Goal: Task Accomplishment & Management: Manage account settings

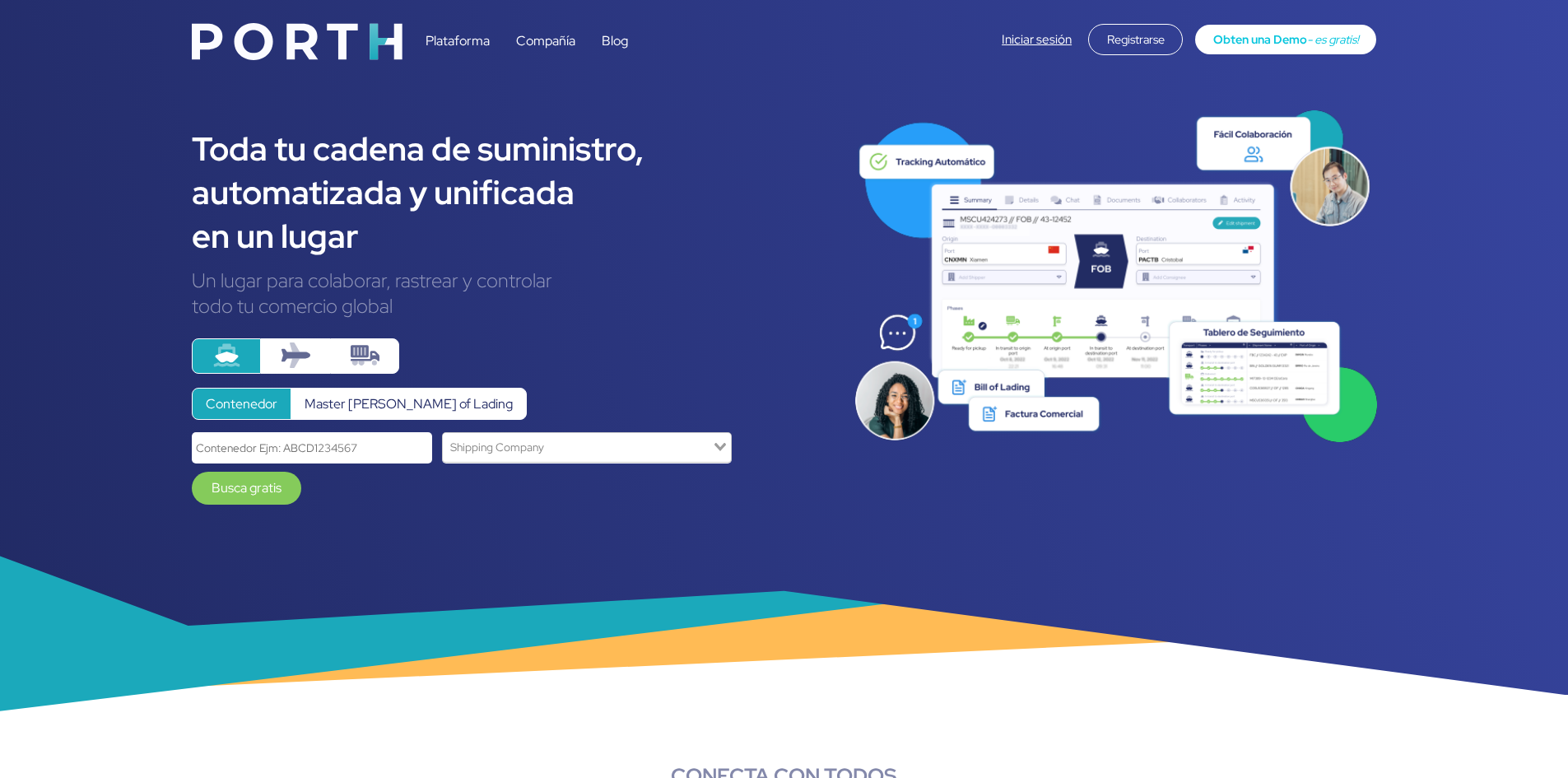
click at [1031, 33] on link "Iniciar sesión" at bounding box center [1036, 40] width 70 height 17
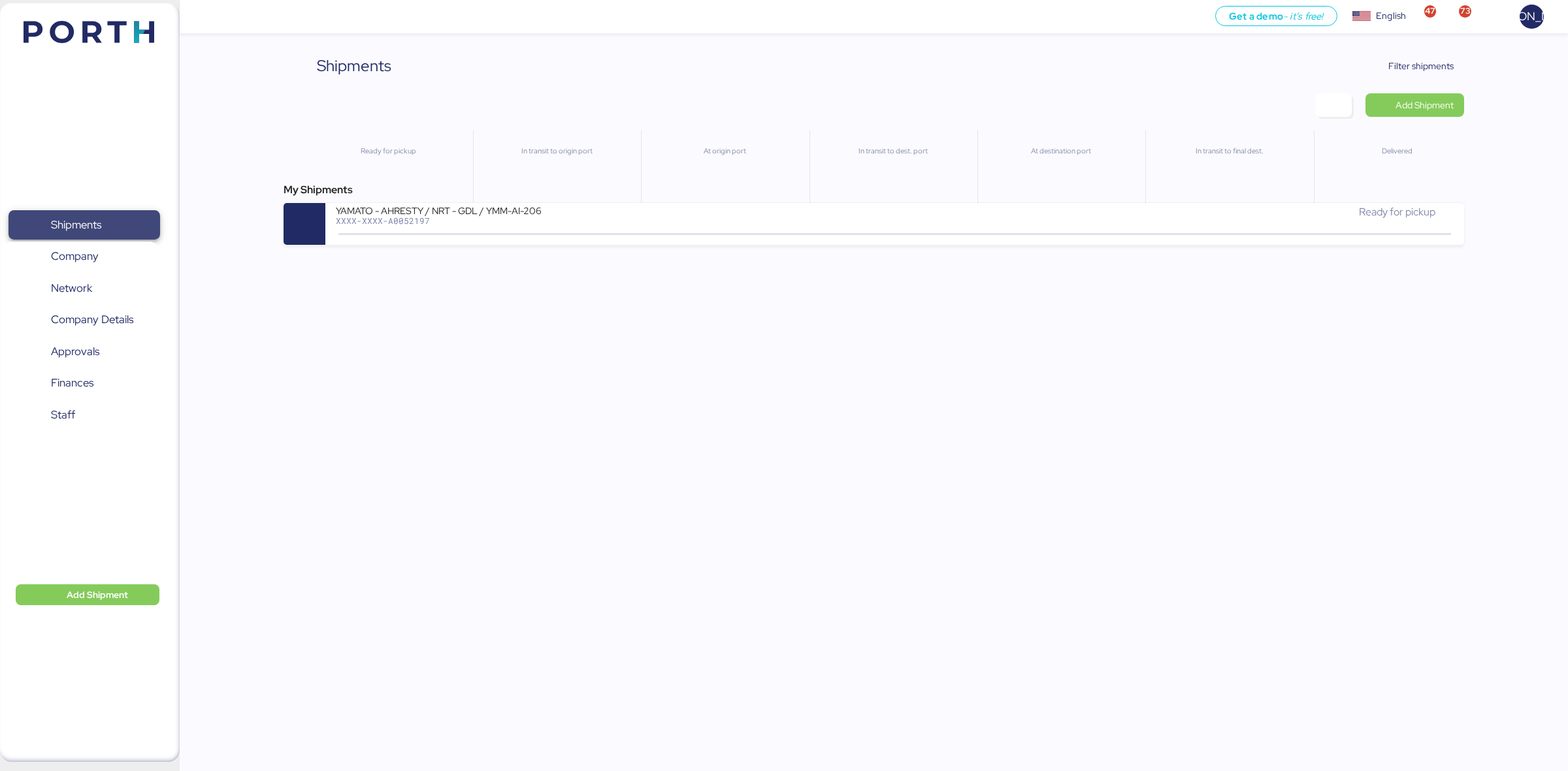
click at [105, 235] on span "Shipments" at bounding box center [84, 225] width 140 height 19
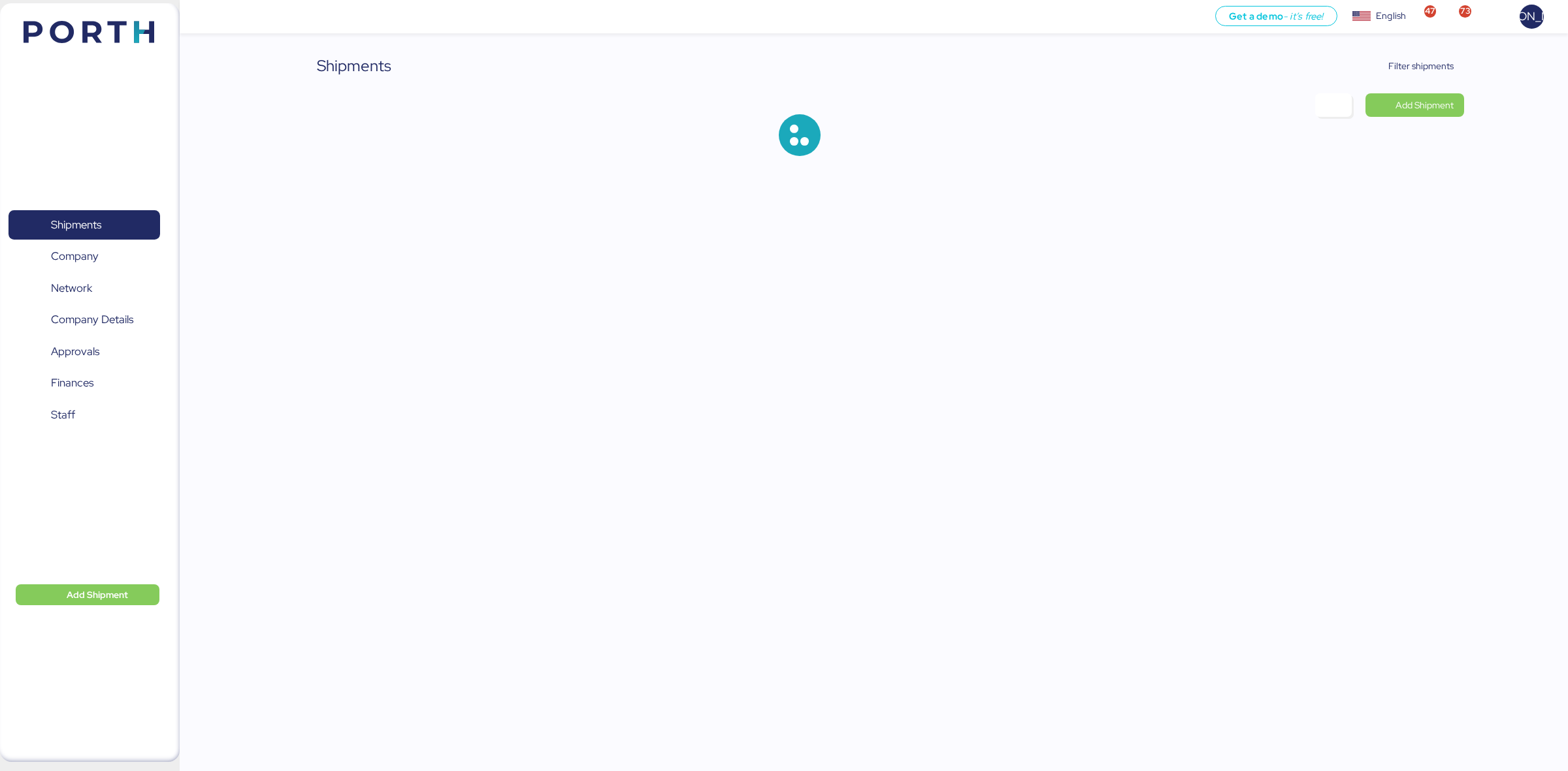
click at [1399, 50] on div "Shipments Filter shipments Add Shipment" at bounding box center [784, 88] width 1568 height 177
click at [1395, 54] on span "Filter shipments" at bounding box center [1413, 66] width 103 height 24
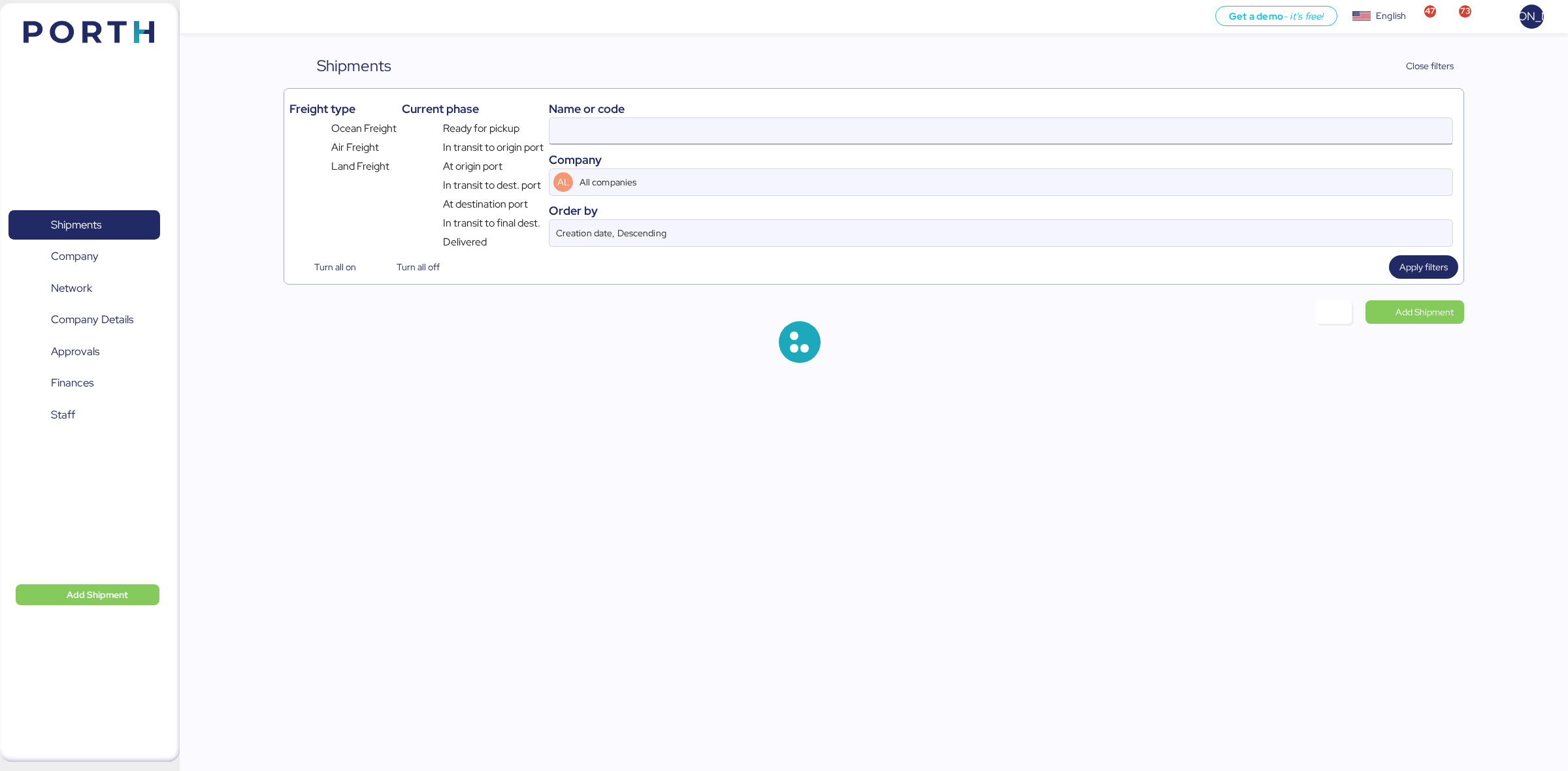
click at [627, 144] on input at bounding box center [1001, 131] width 903 height 26
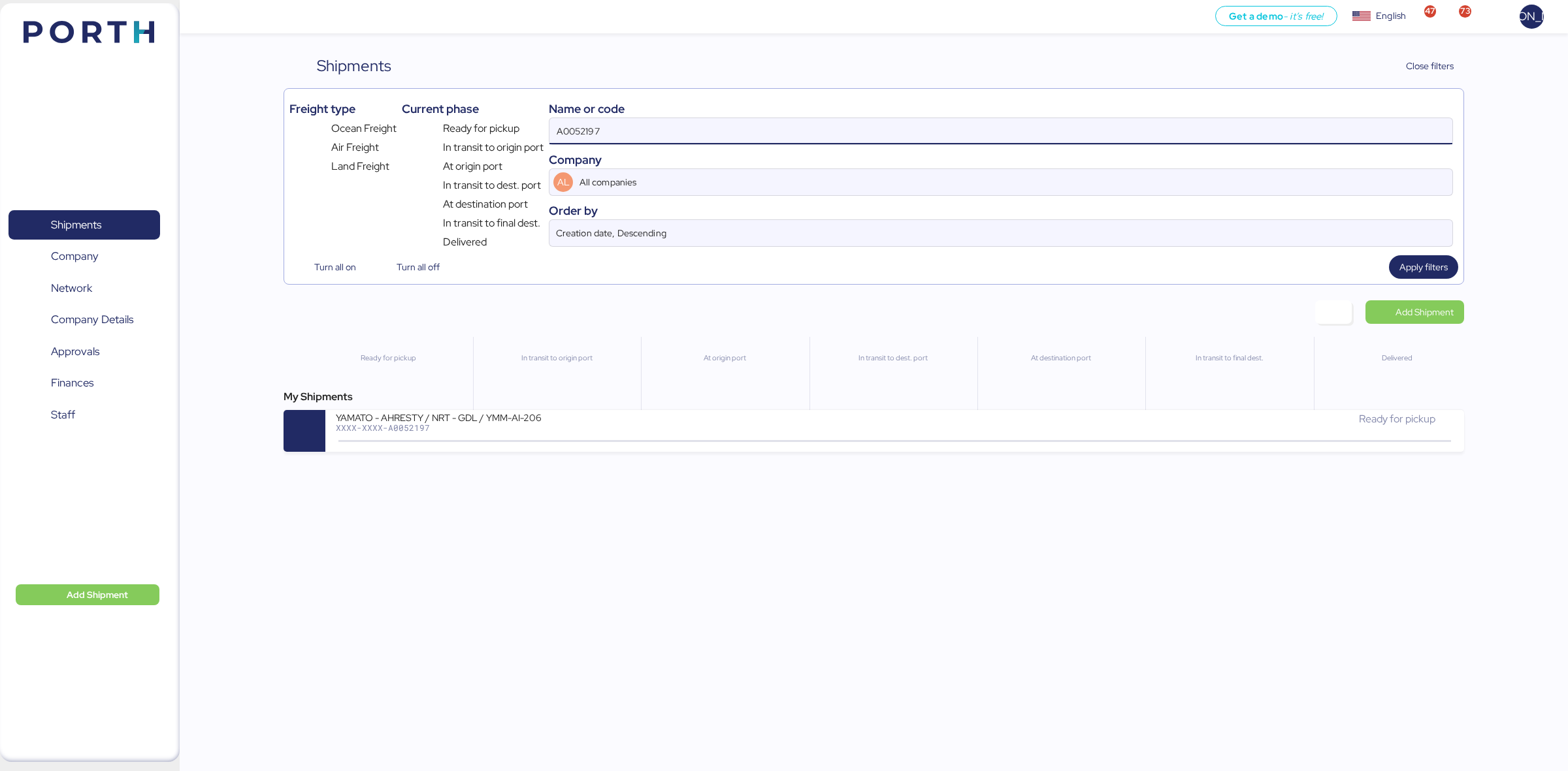
paste input "O0052184"
click at [693, 115] on div "Name or code" at bounding box center [1001, 109] width 905 height 18
click at [684, 130] on input "A0052197O0052184" at bounding box center [1001, 131] width 903 height 26
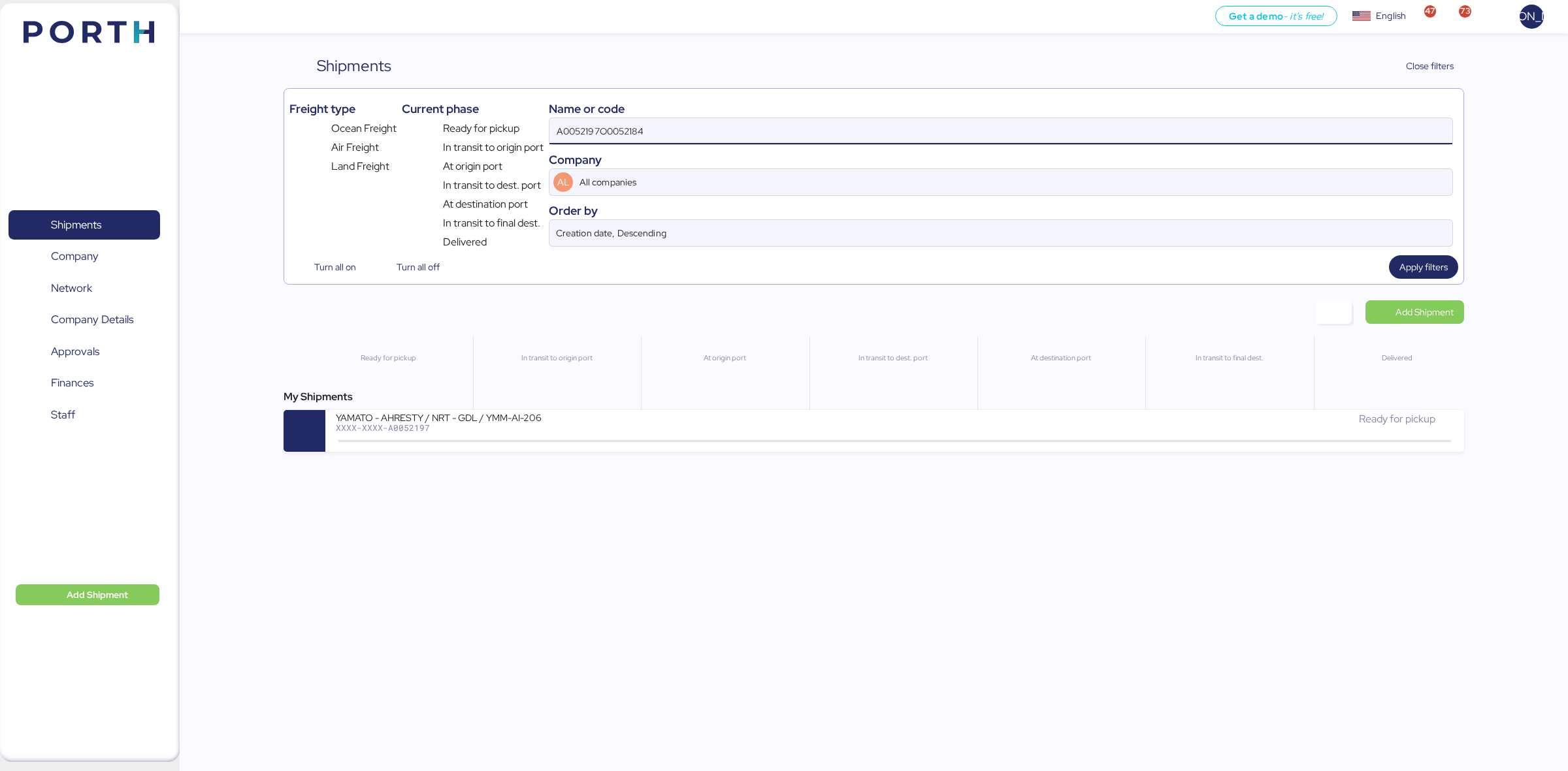
click at [684, 130] on input "A0052197O0052184" at bounding box center [1001, 131] width 903 height 26
paste input
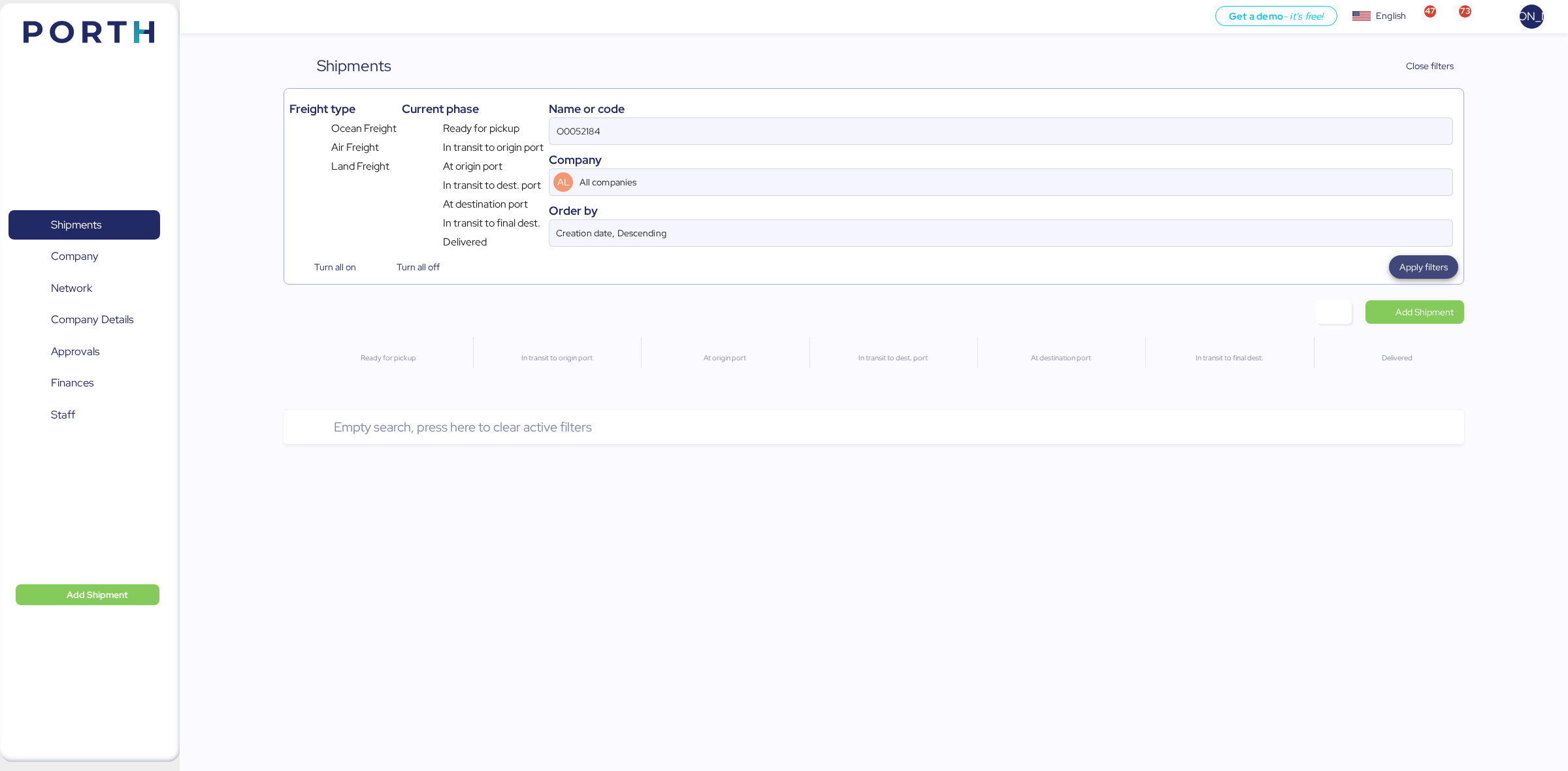
click at [1430, 270] on span "Apply filters" at bounding box center [1424, 267] width 48 height 16
click at [732, 127] on input "O0052184" at bounding box center [1001, 131] width 903 height 26
type input "O0052184"
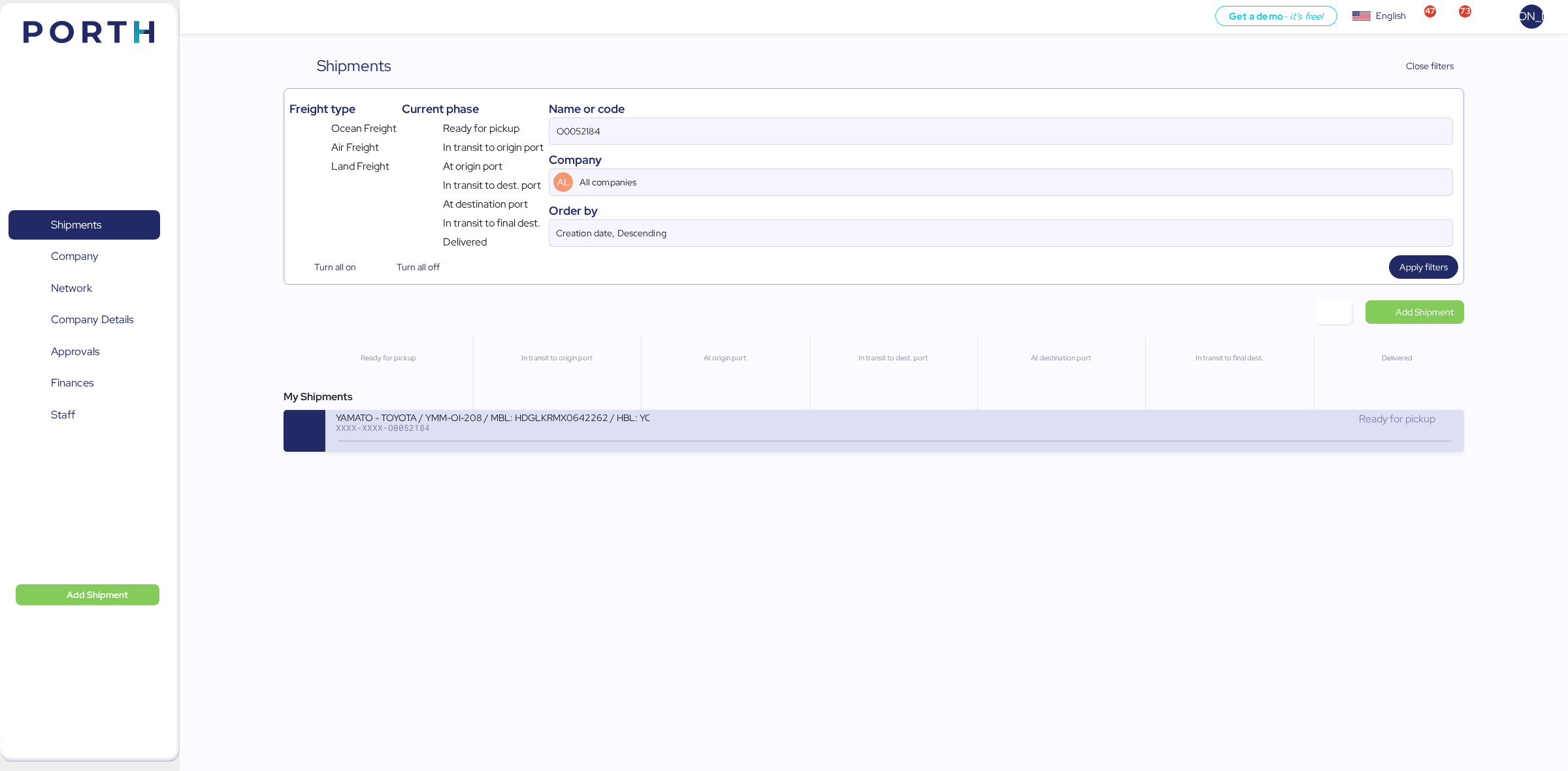
click at [599, 431] on div "XXXX-XXXX-O0052184" at bounding box center [493, 428] width 314 height 9
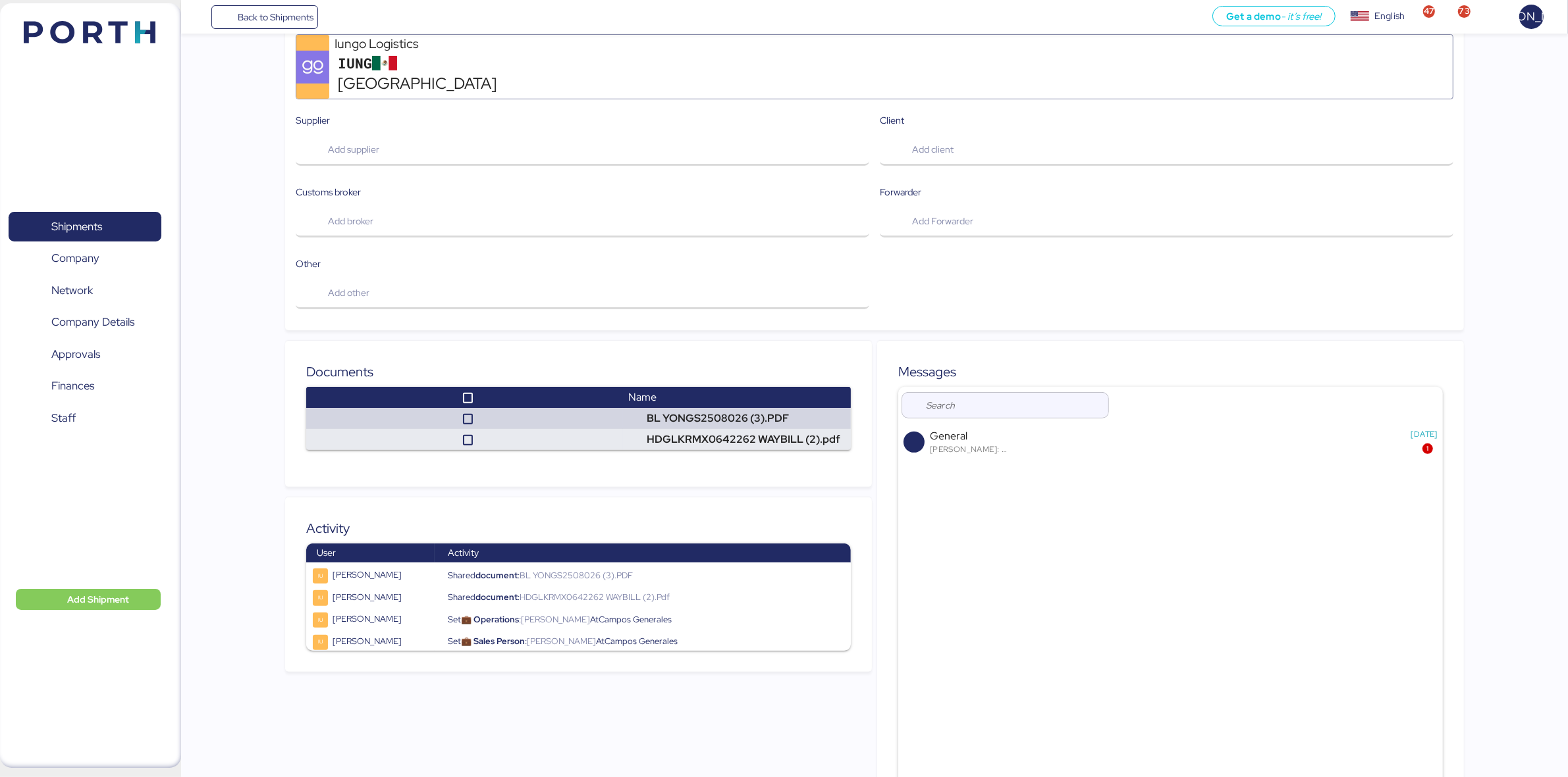
scroll to position [435, 0]
click at [674, 407] on td "BL YONGS2508026 (3).PDF" at bounding box center [736, 418] width 228 height 21
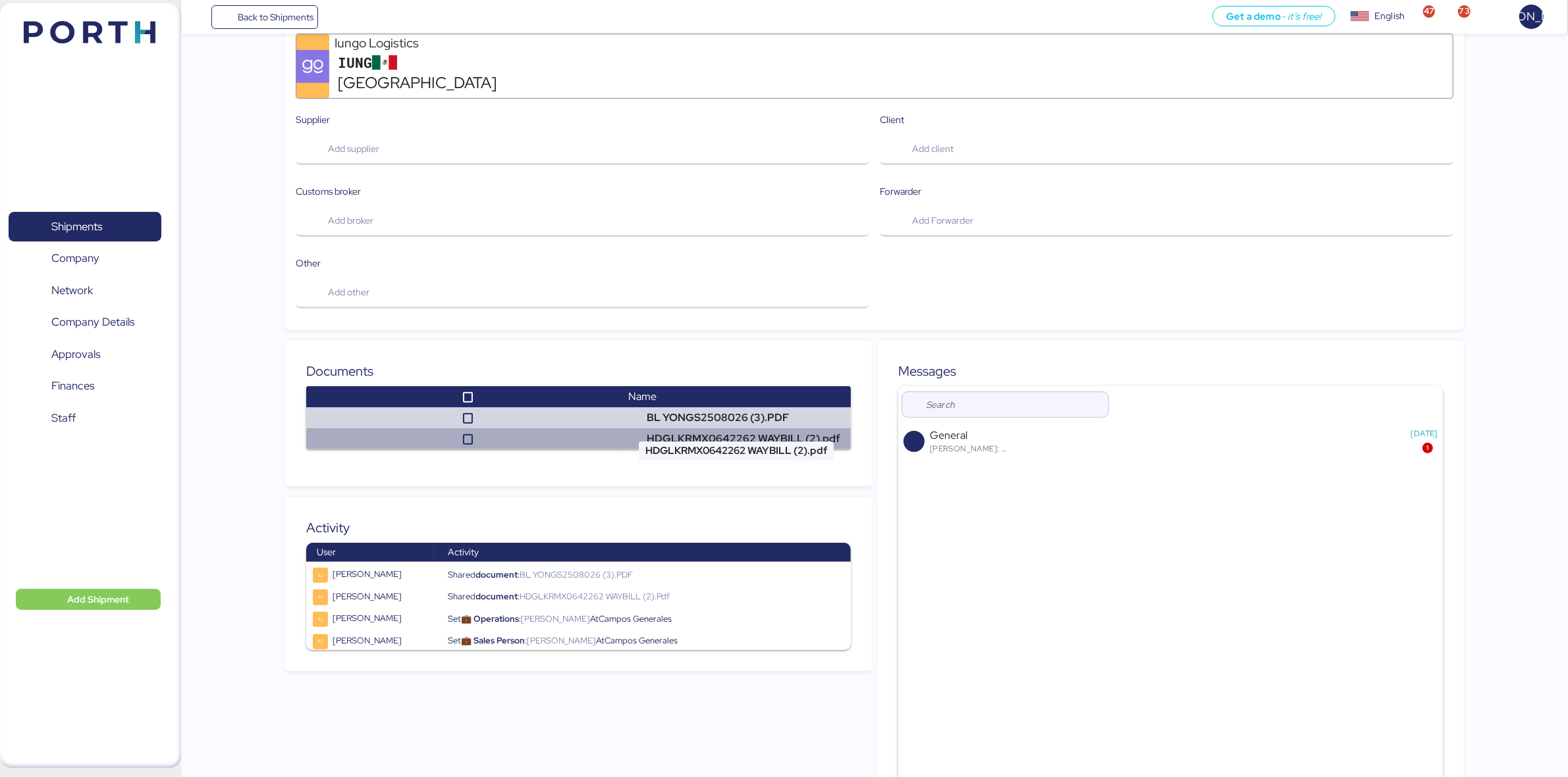
click at [676, 428] on td "HDGLKRMX0642262 WAYBILL (2).pdf" at bounding box center [736, 439] width 228 height 21
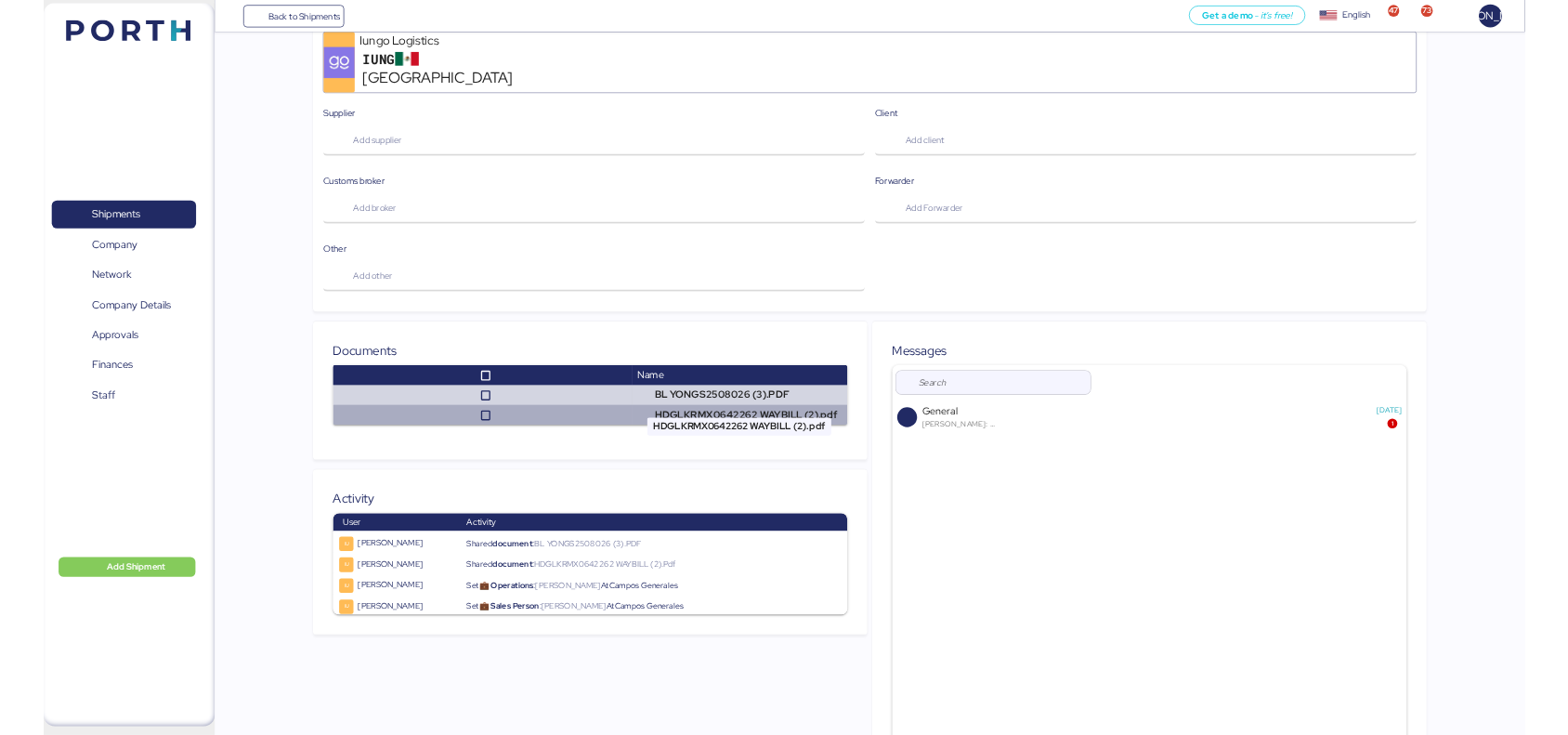
scroll to position [638, 0]
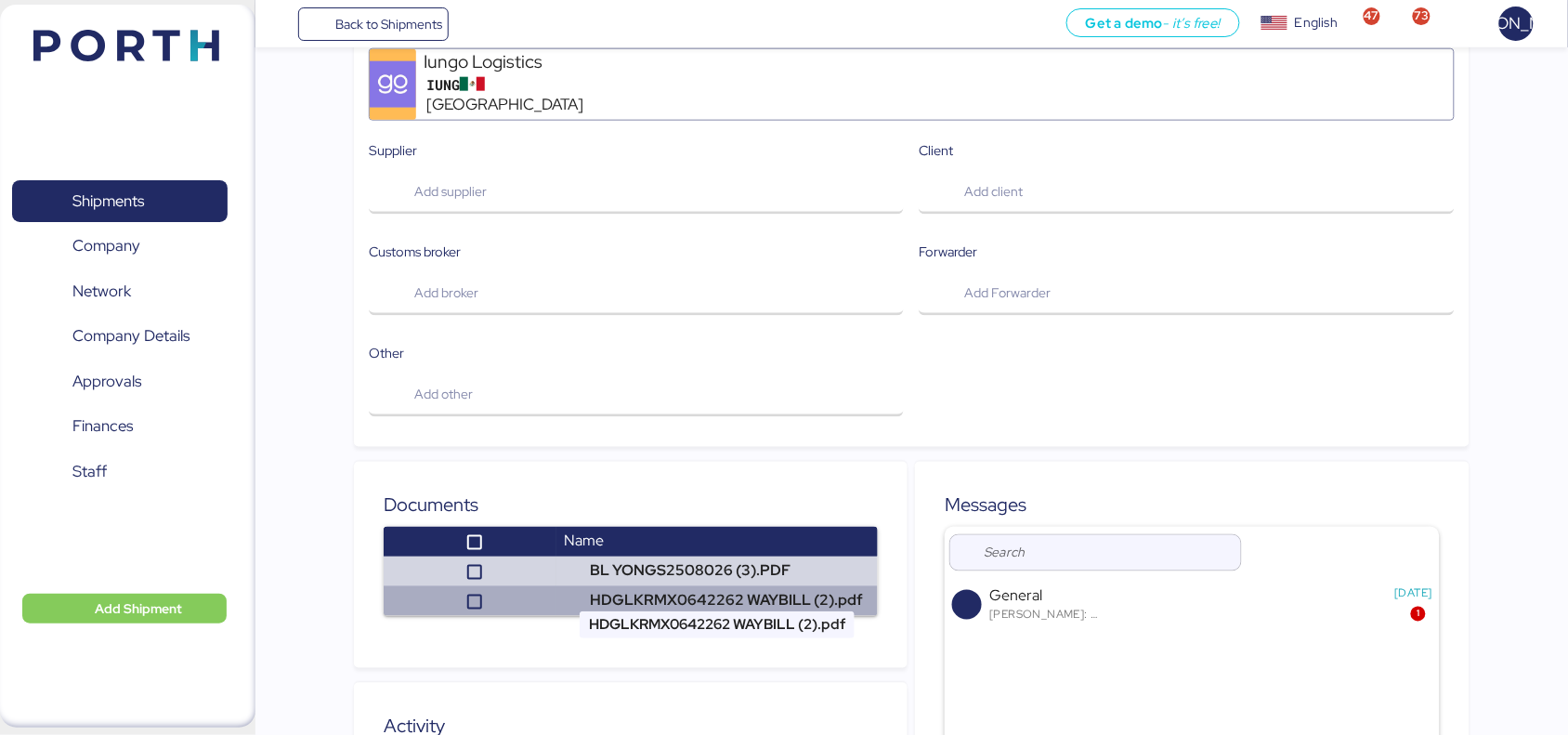
click at [702, 586] on td "HDGLKRMX0642262 WAYBILL (2).pdf" at bounding box center [717, 601] width 321 height 30
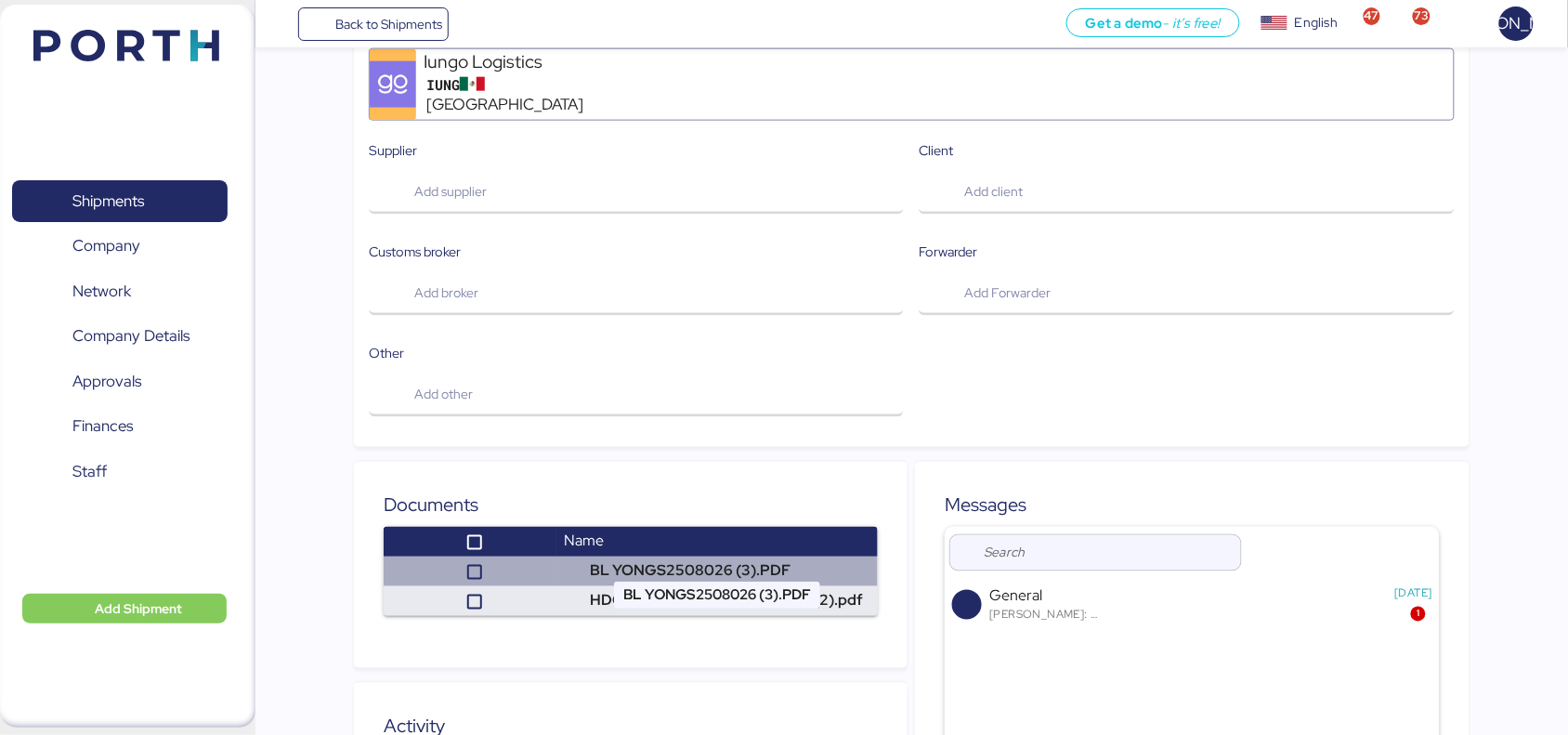
click at [665, 557] on td "BL YONGS2508026 (3).PDF" at bounding box center [717, 572] width 321 height 30
click at [639, 557] on td "BL YONGS2508026 (3).PDF" at bounding box center [717, 572] width 321 height 30
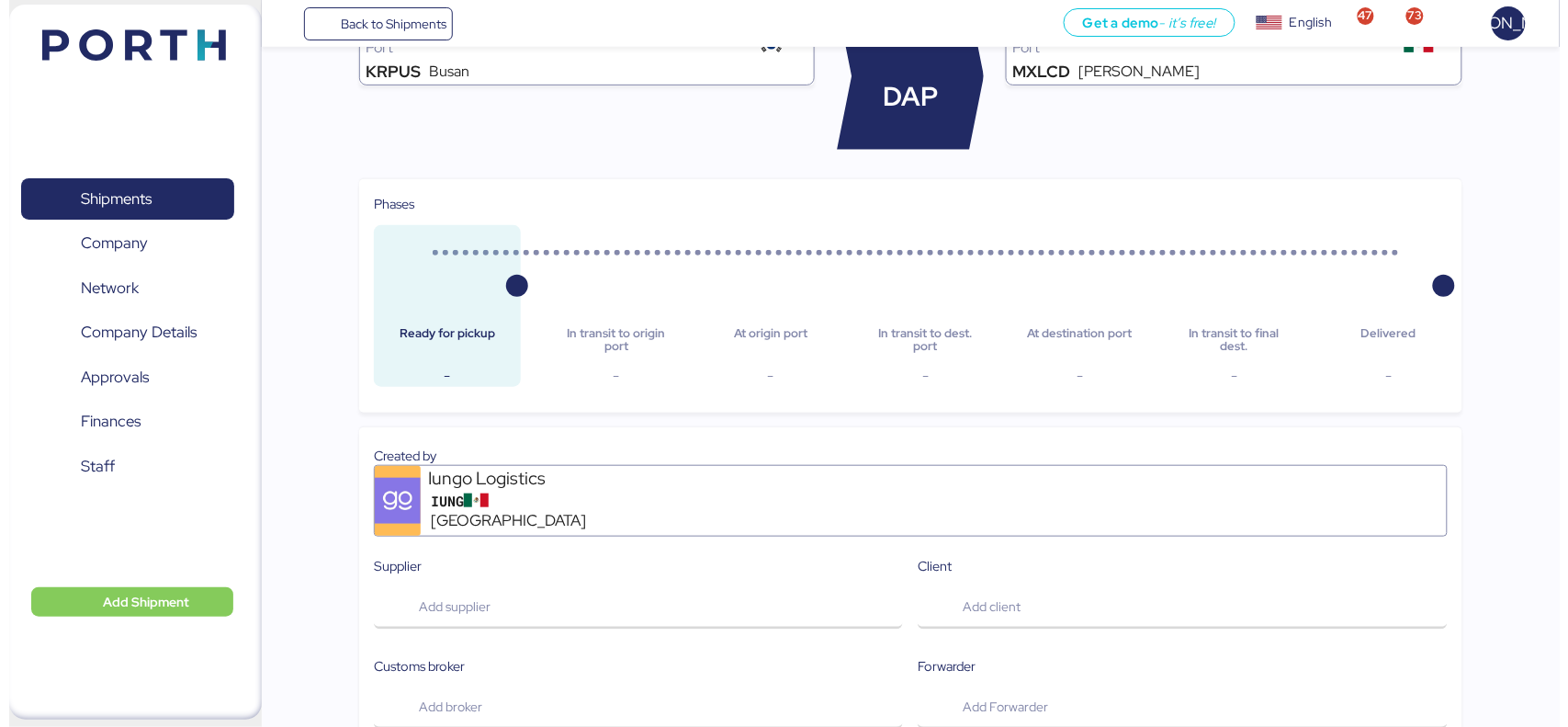
scroll to position [0, 0]
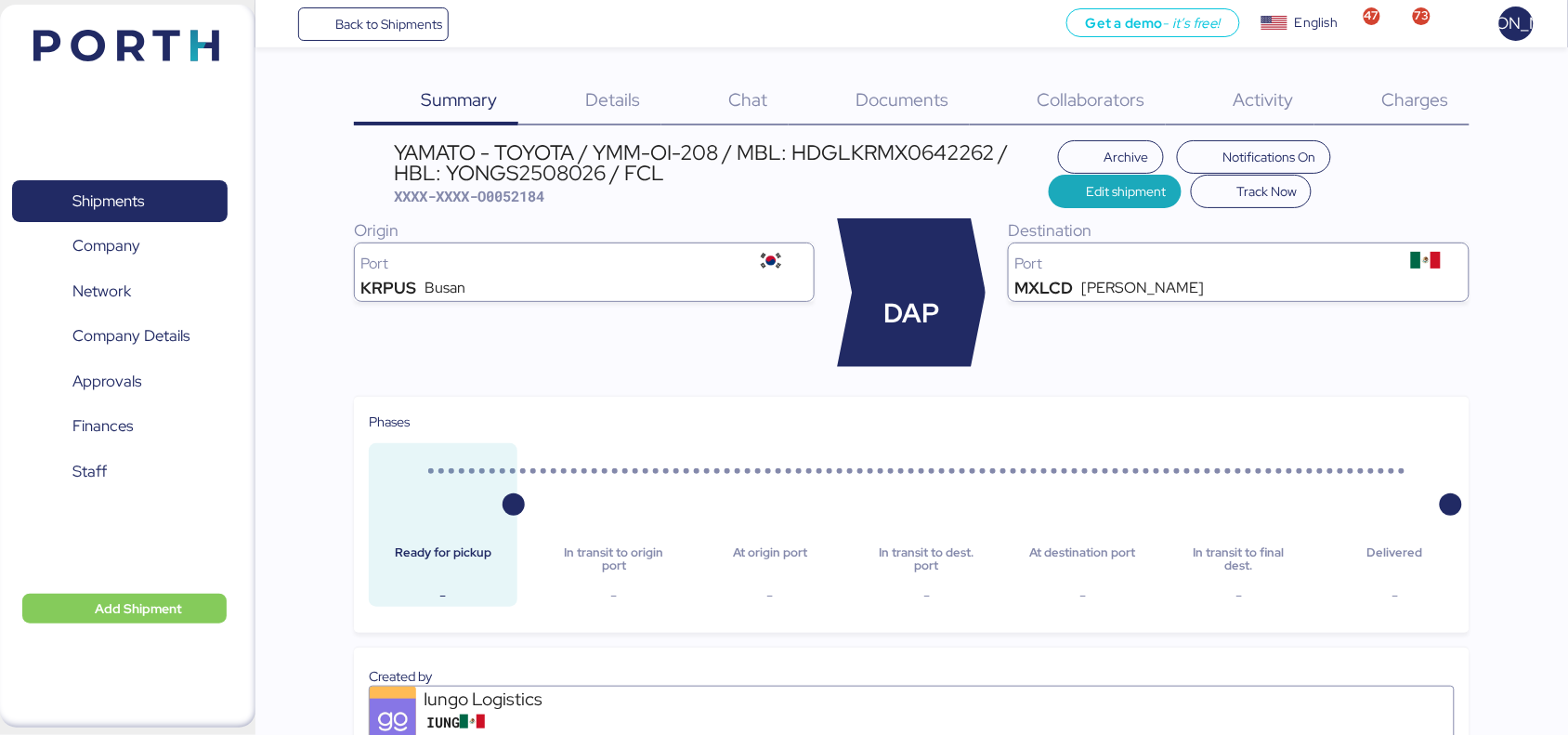
click at [1399, 98] on span "Charges" at bounding box center [1415, 99] width 67 height 24
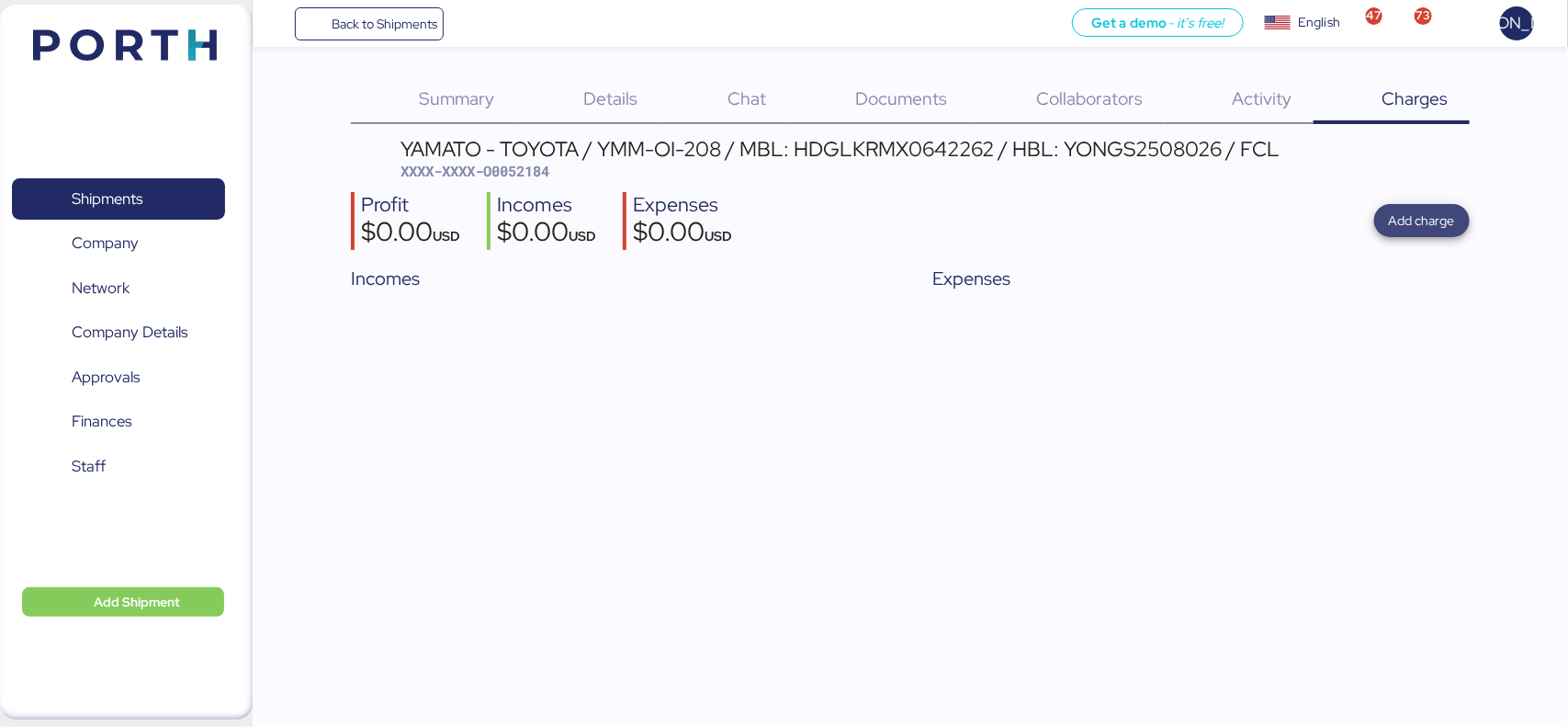
click at [1414, 221] on span "Add charge" at bounding box center [1421, 221] width 66 height 22
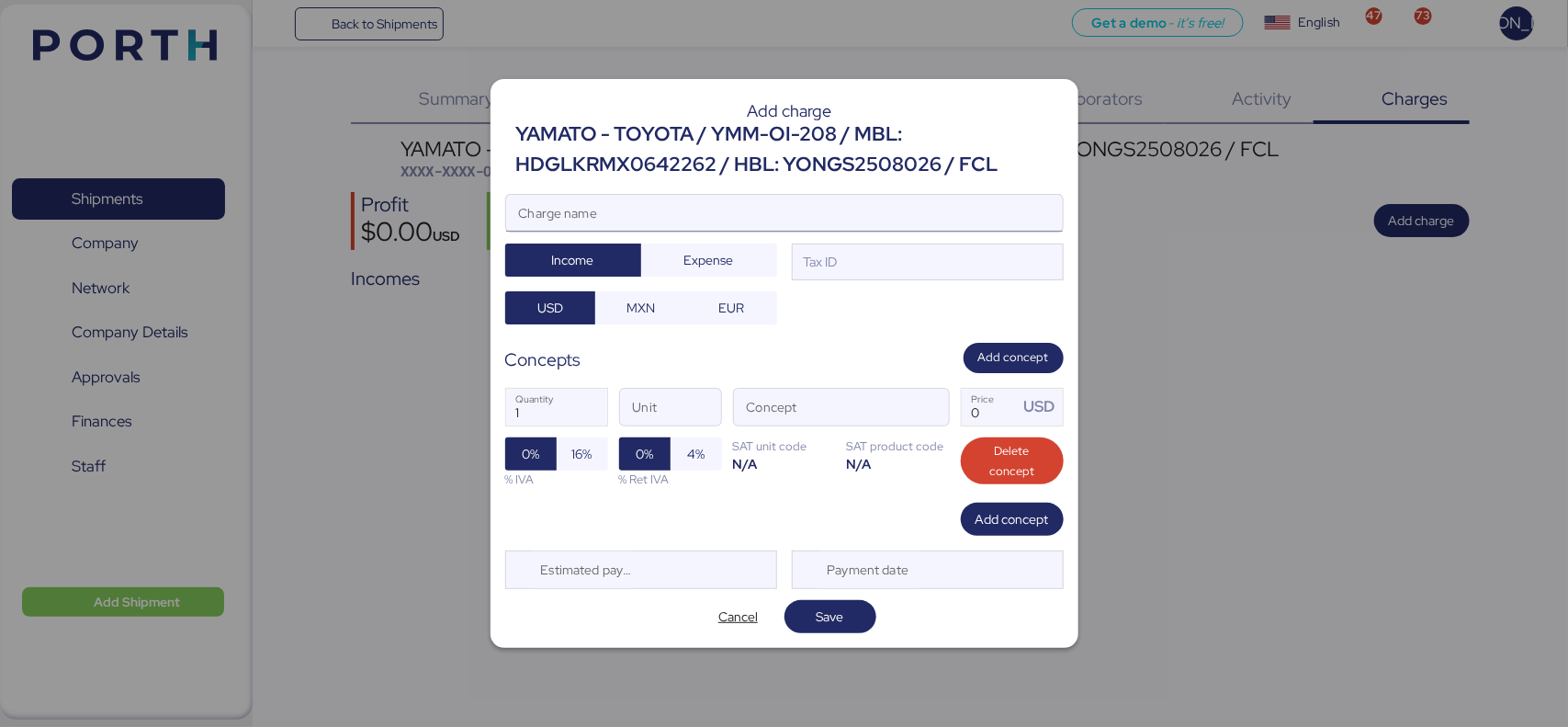
click at [676, 205] on input "Charge name" at bounding box center [784, 213] width 557 height 37
type input "C"
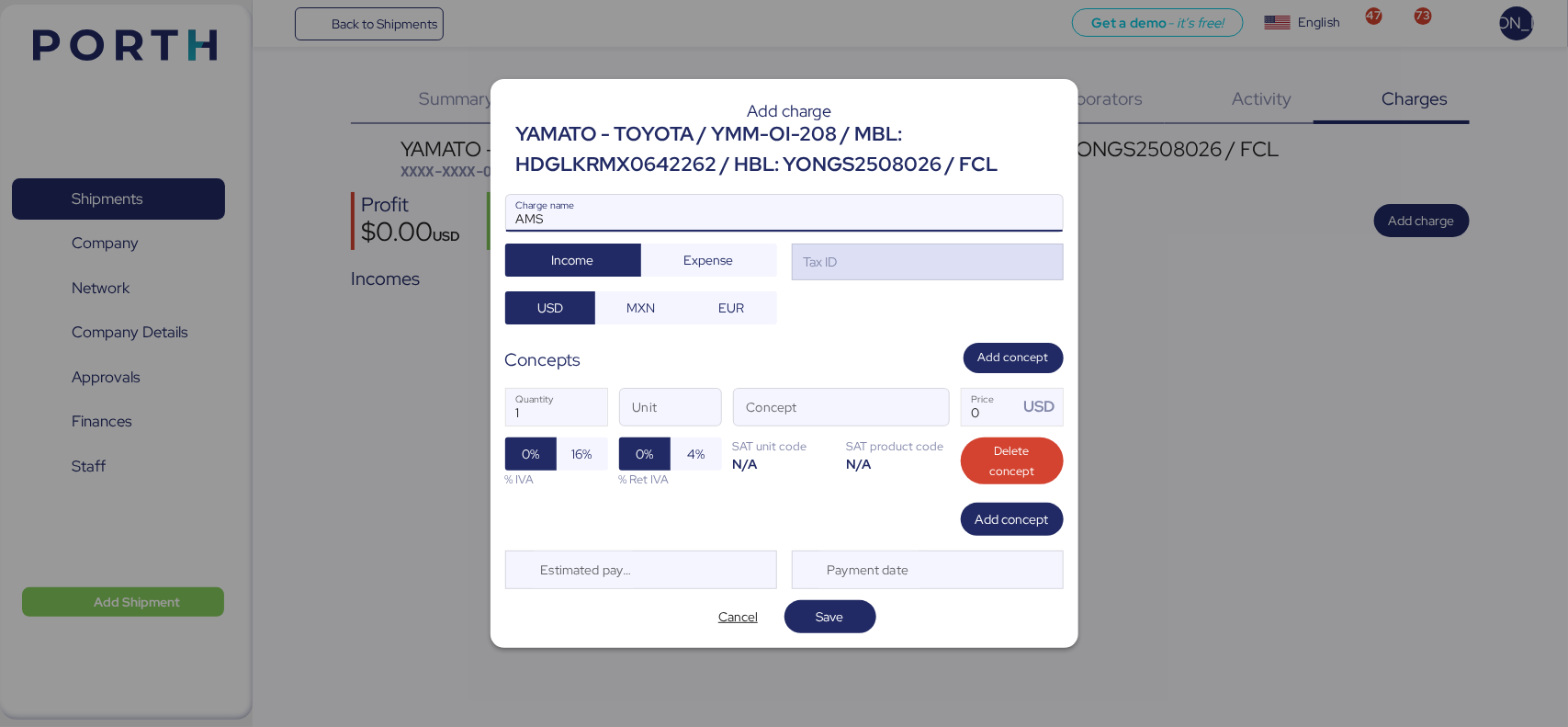
type input "AMS"
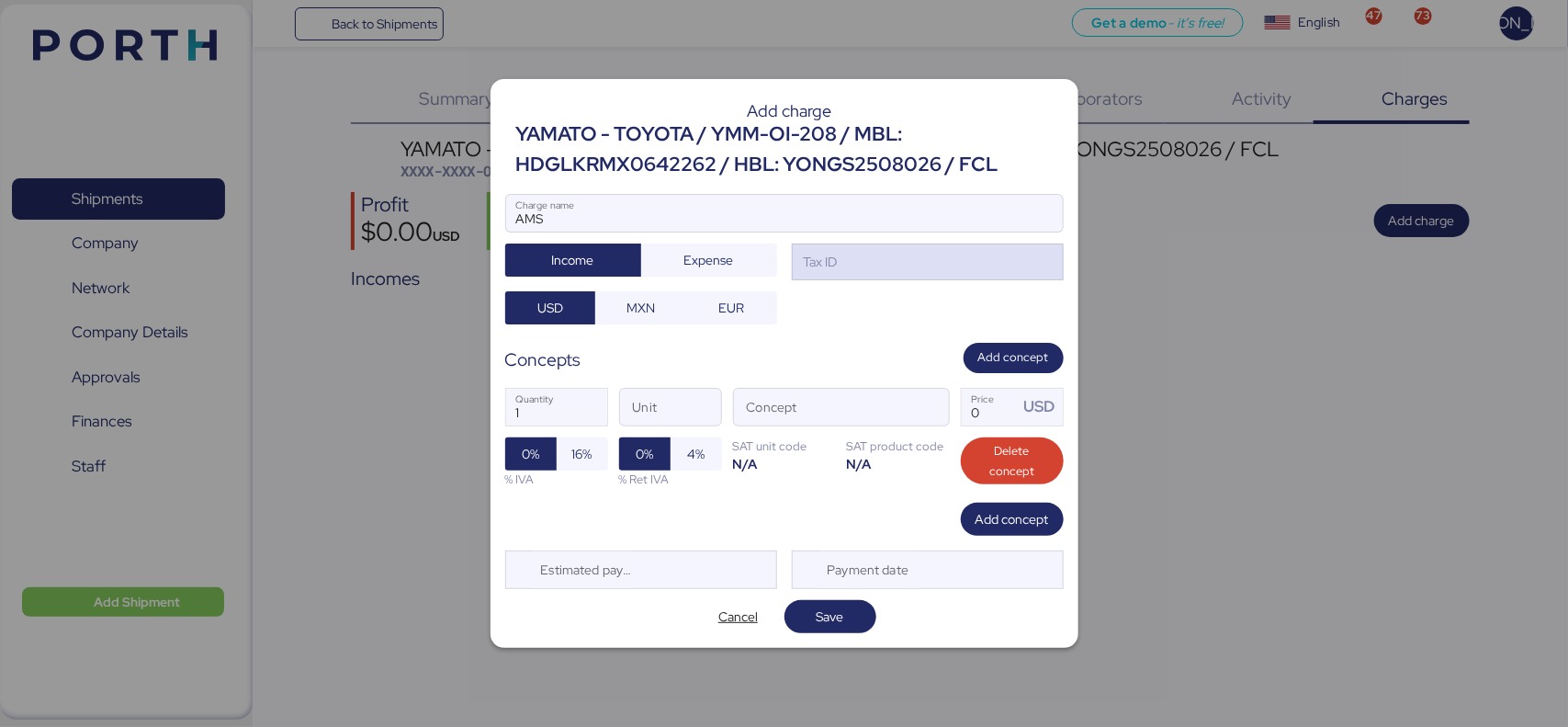
click at [859, 268] on div "Tax ID" at bounding box center [927, 262] width 272 height 37
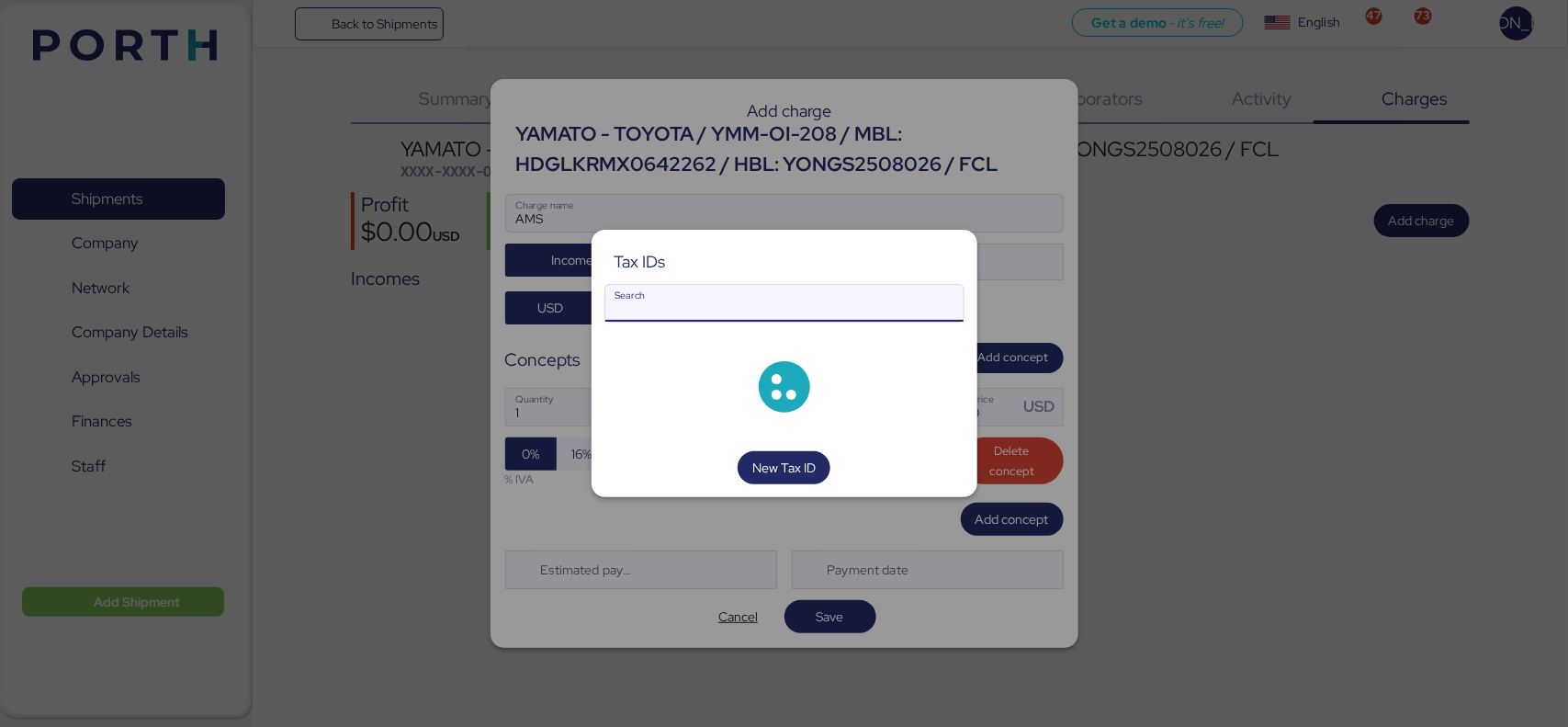
click at [689, 309] on input "Search" at bounding box center [784, 303] width 358 height 37
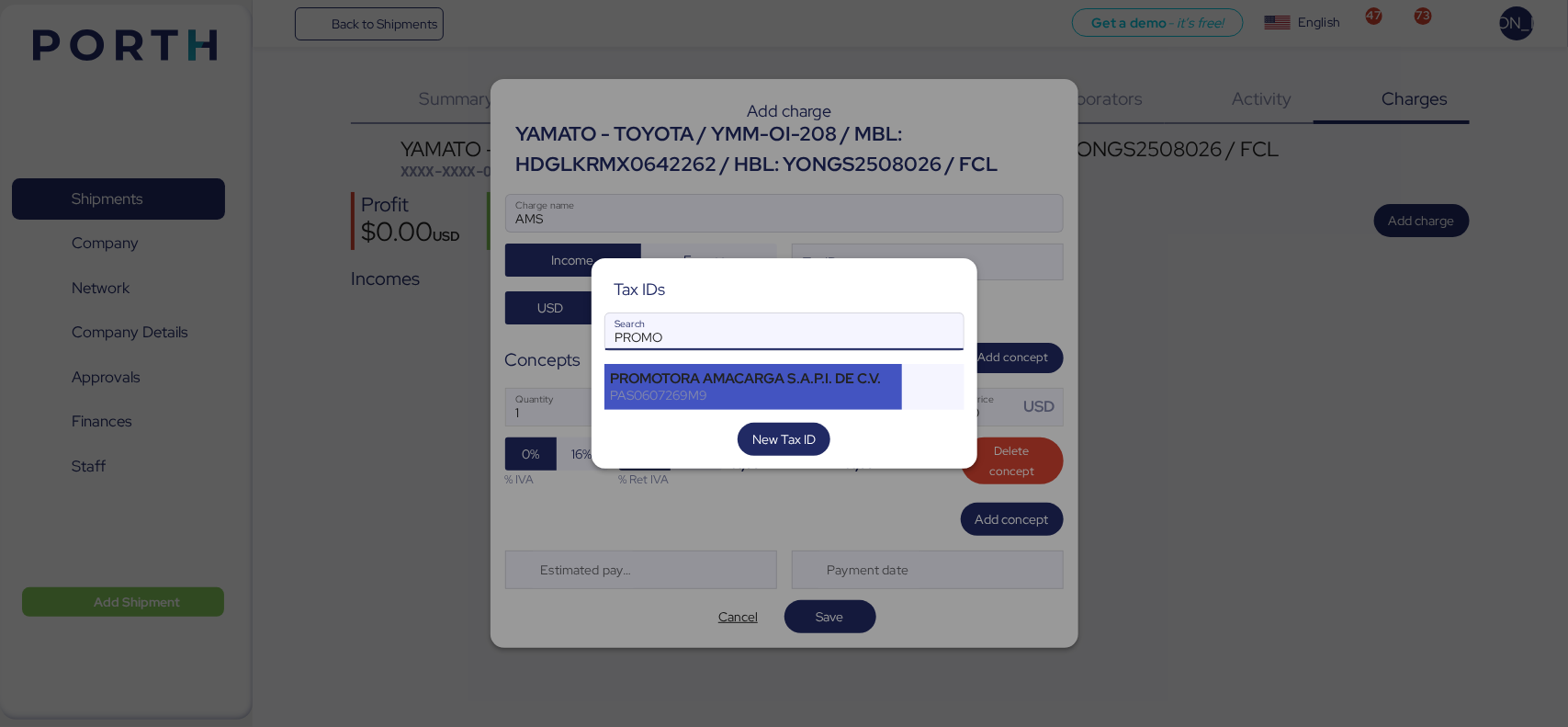
type input "PROMO"
click at [716, 396] on div "PAS0607269M9" at bounding box center [753, 395] width 285 height 17
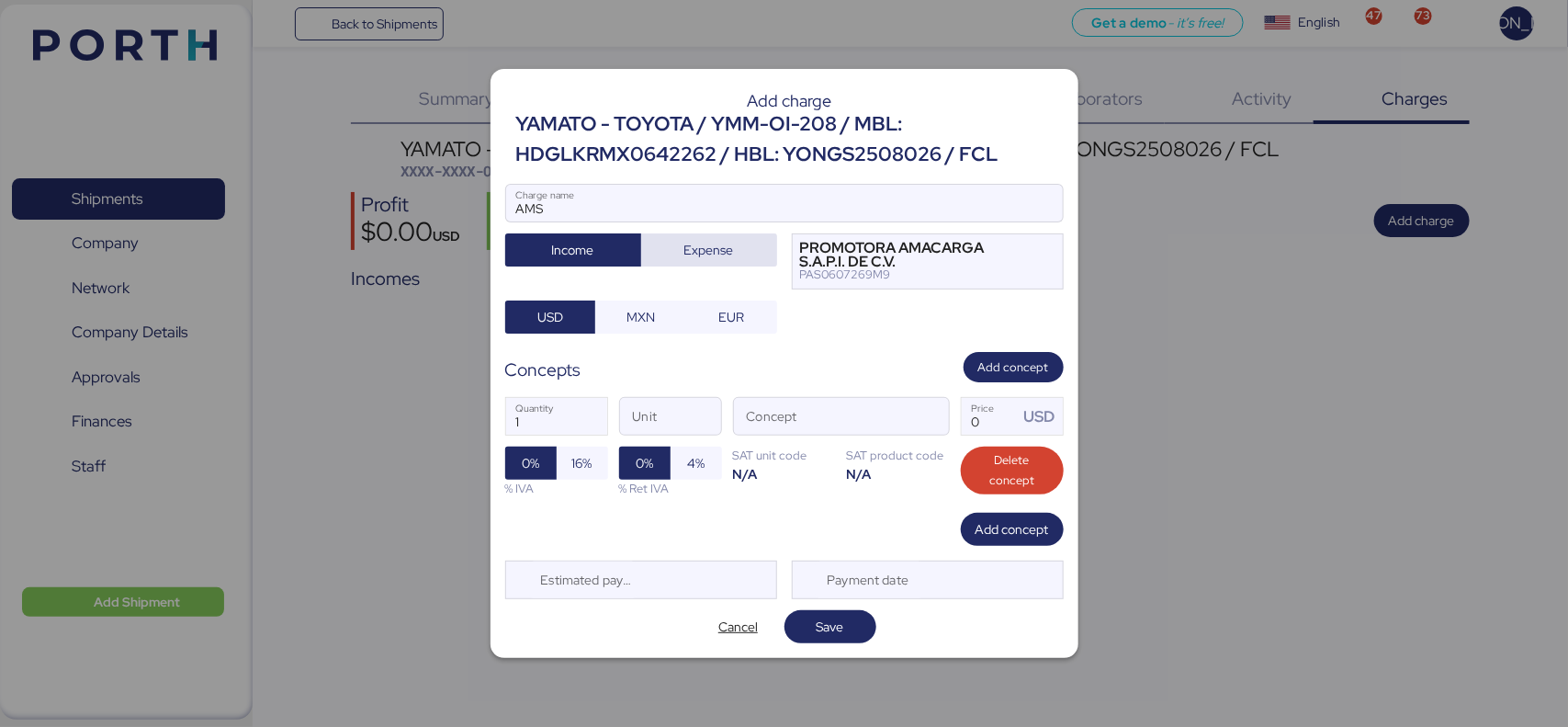
click at [689, 258] on span "Expense" at bounding box center [709, 250] width 50 height 22
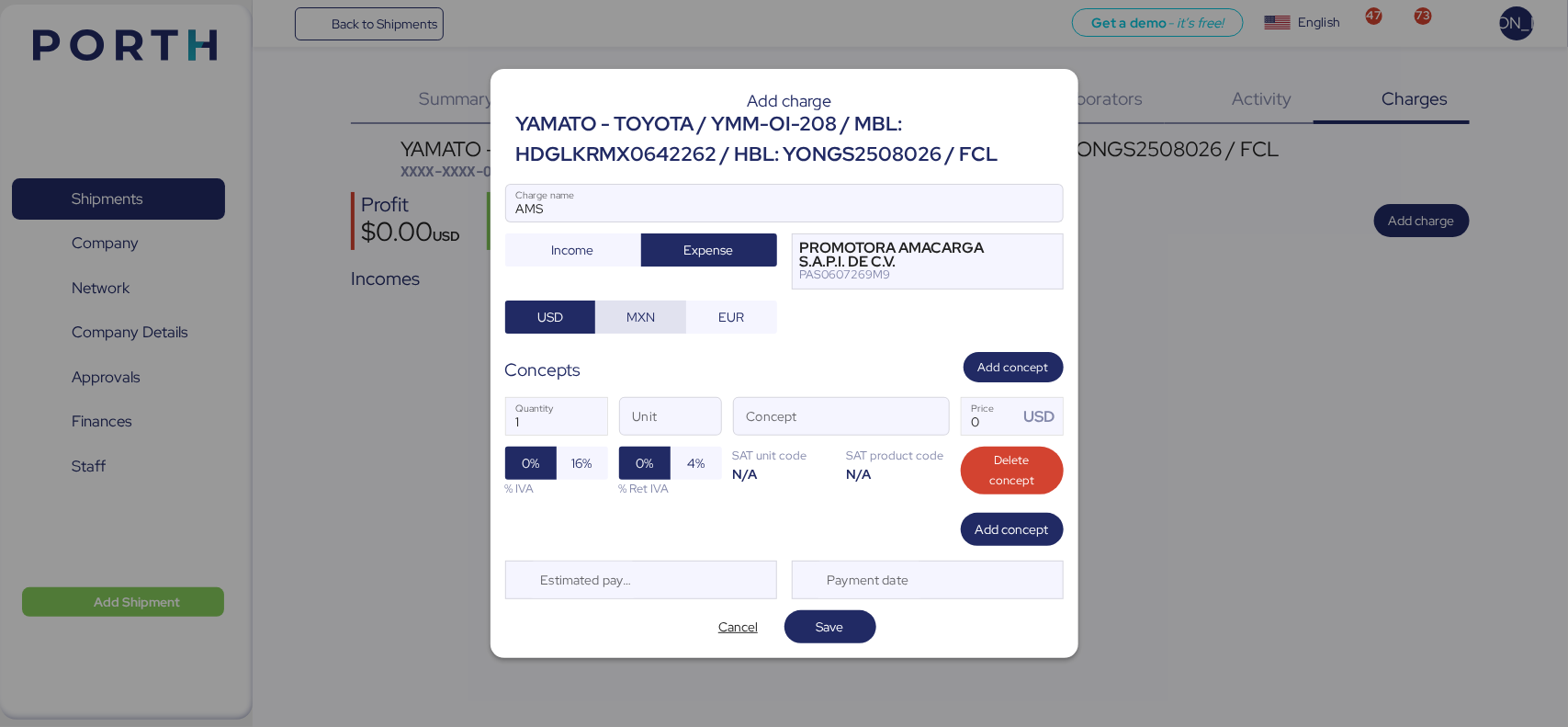
click at [622, 317] on span "MXN" at bounding box center [640, 317] width 61 height 26
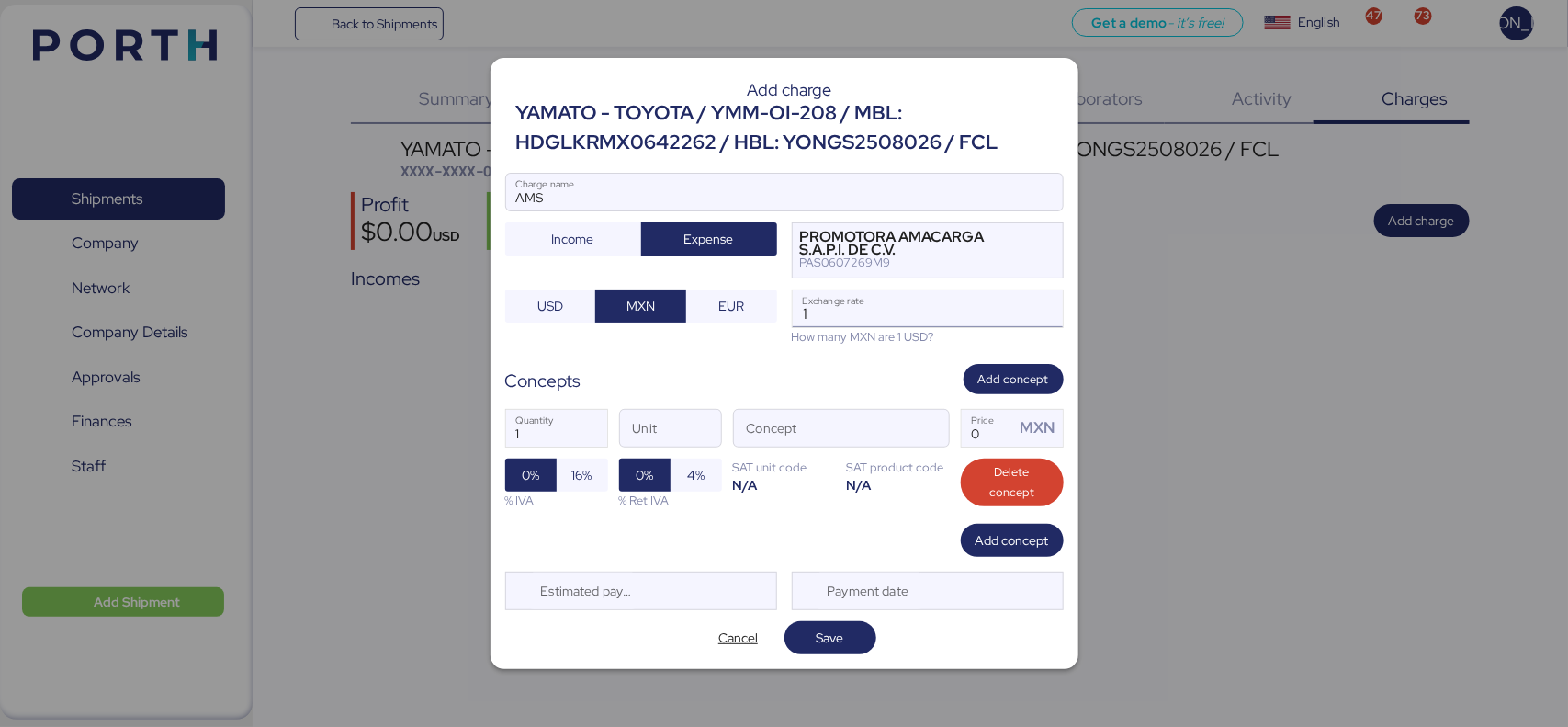
click at [819, 311] on input "1" at bounding box center [927, 309] width 270 height 37
type input "18.32"
click at [742, 387] on div "Concepts Add concept" at bounding box center [784, 378] width 559 height 31
click at [780, 420] on input "Concept" at bounding box center [819, 428] width 171 height 37
click at [932, 427] on span "button" at bounding box center [929, 433] width 39 height 39
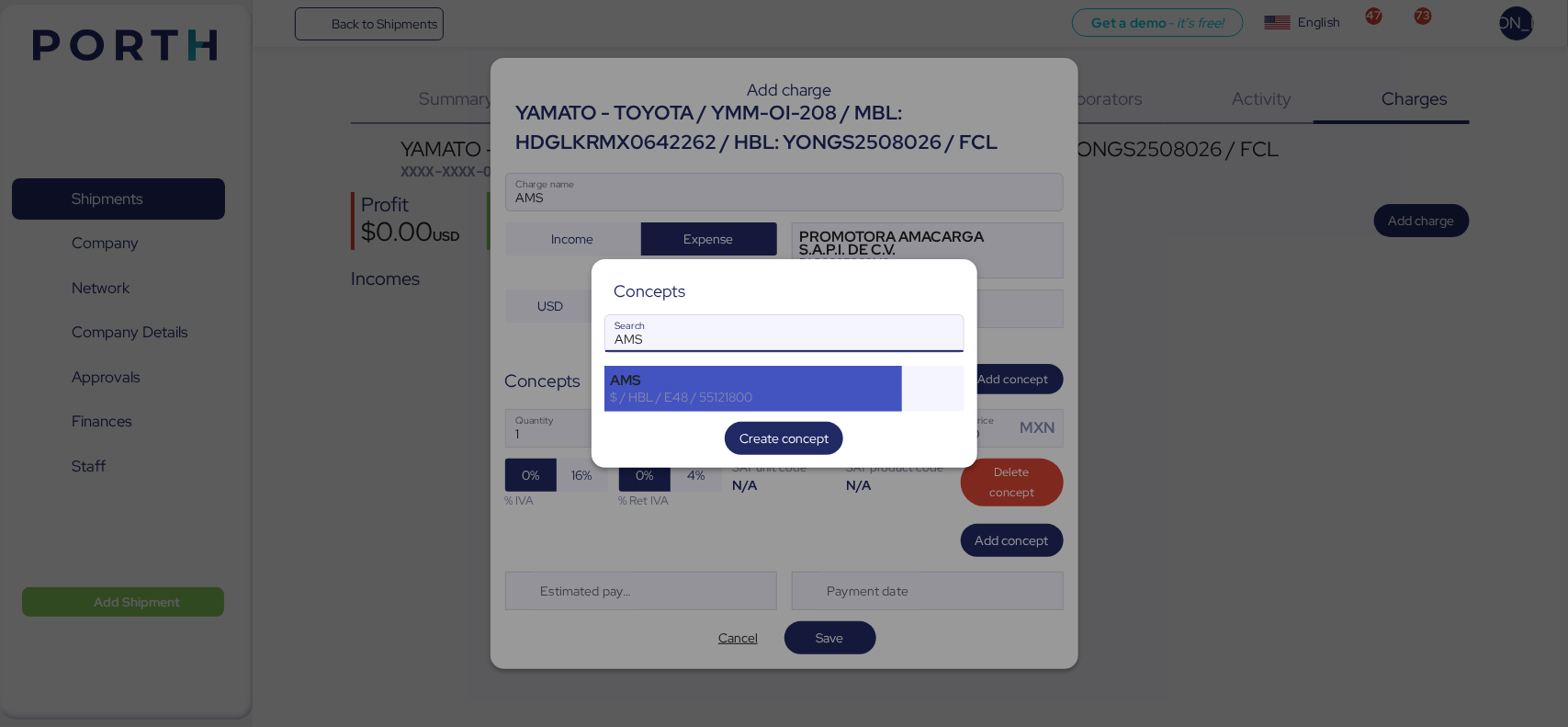
type input "AMS"
click at [733, 373] on div "AMS" at bounding box center [753, 380] width 285 height 17
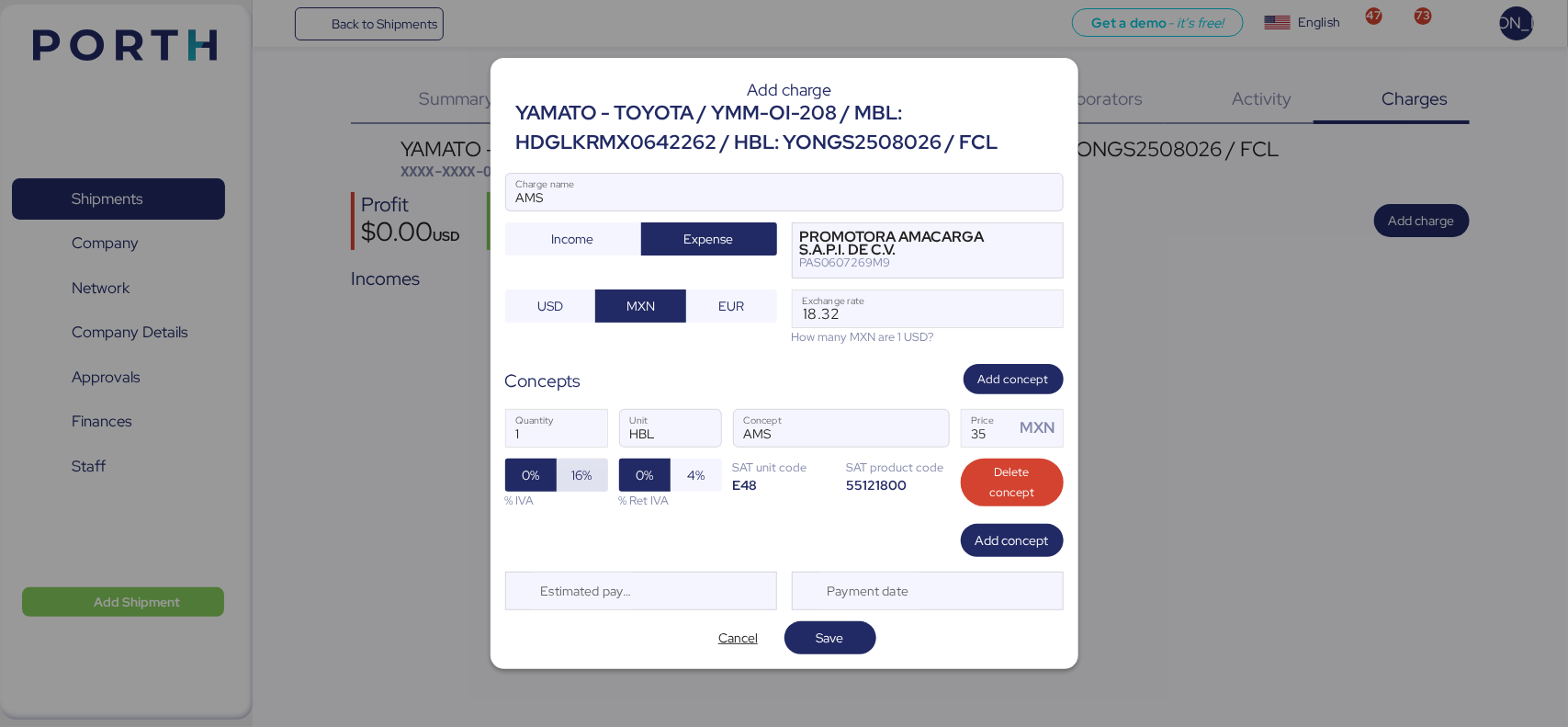
click at [576, 466] on span "16%" at bounding box center [582, 475] width 20 height 22
click at [987, 424] on input "35" at bounding box center [988, 428] width 53 height 37
type input "3"
type input "60"
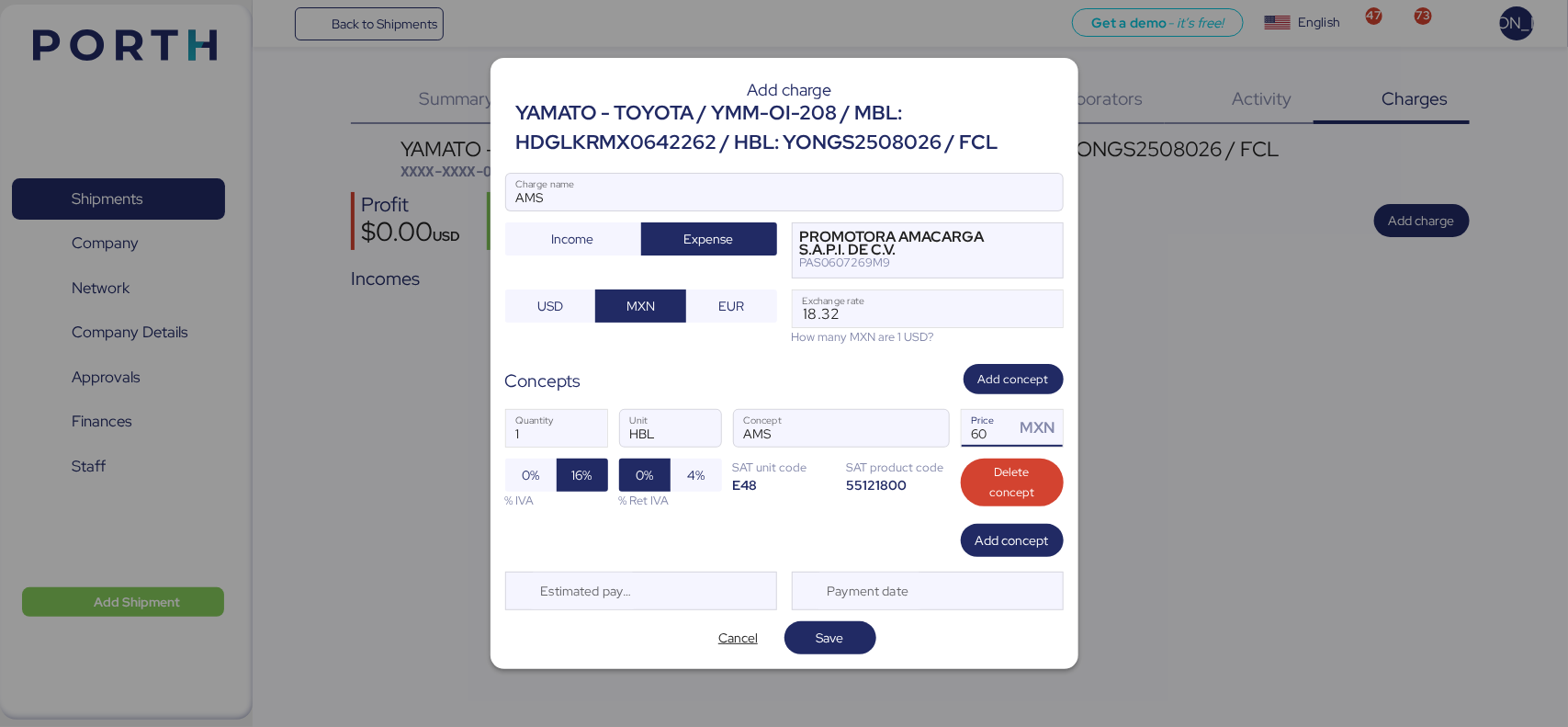
click at [810, 554] on div "Add concept" at bounding box center [784, 541] width 559 height 33
click at [811, 641] on span "Save" at bounding box center [829, 638] width 62 height 26
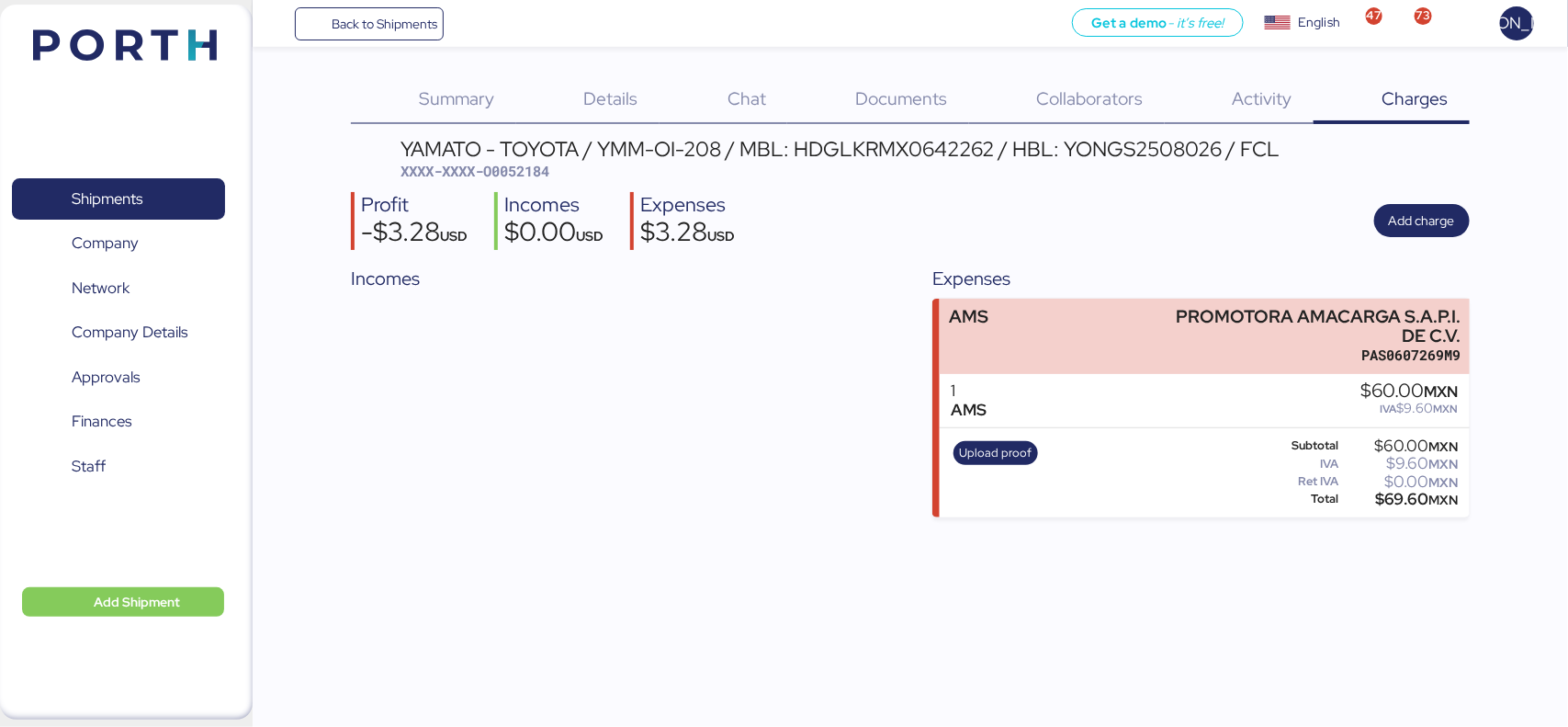
click at [550, 168] on span "XXXX-XXXX-O0052184" at bounding box center [474, 171] width 149 height 19
drag, startPoint x: 554, startPoint y: 168, endPoint x: 484, endPoint y: 175, distance: 70.3
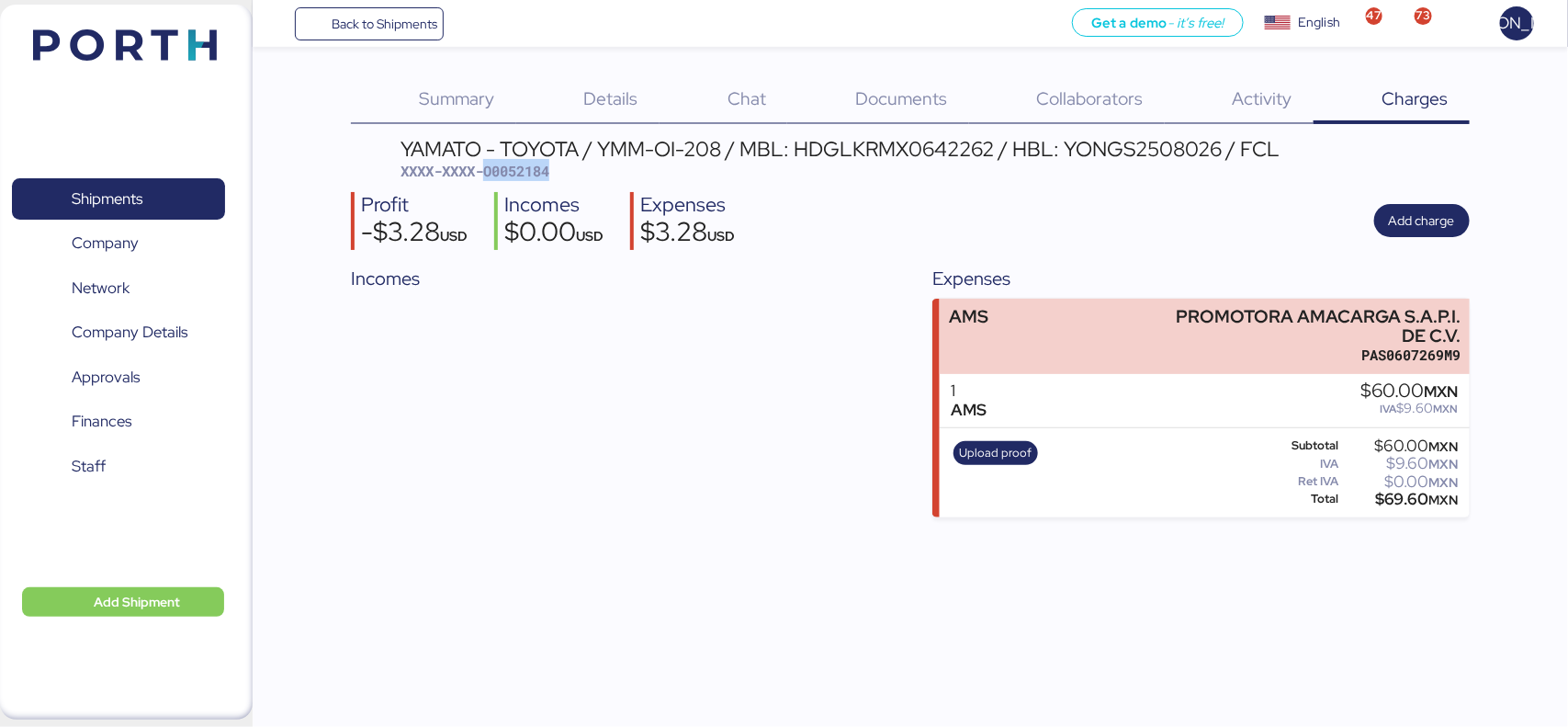
click at [484, 175] on span "XXXX-XXXX-O0052184" at bounding box center [474, 171] width 149 height 19
copy span "O0052184"
